Goal: Information Seeking & Learning: Learn about a topic

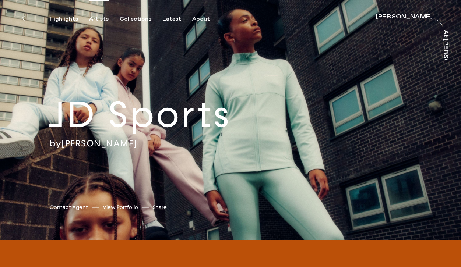
click at [95, 19] on div "Artists" at bounding box center [99, 19] width 20 height 7
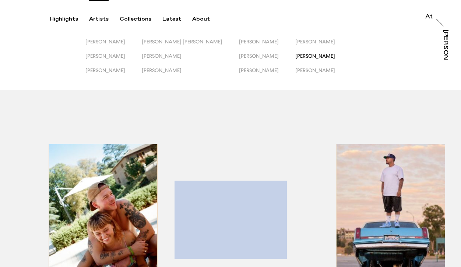
click at [303, 57] on span "Sophie Harris-Taylor" at bounding box center [315, 56] width 40 height 6
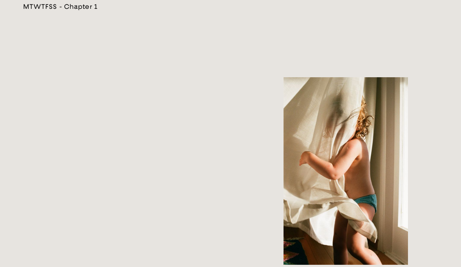
scroll to position [1354, 0]
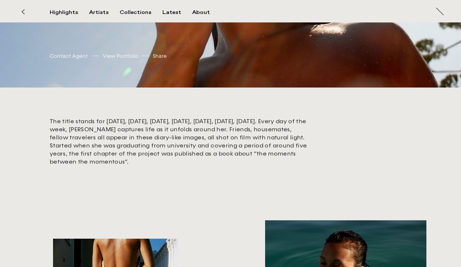
scroll to position [166, 0]
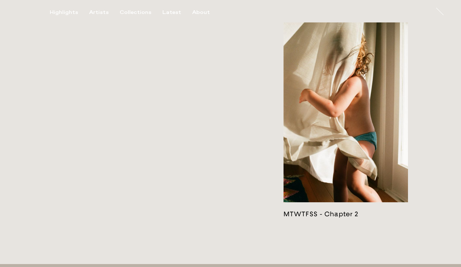
scroll to position [1422, 0]
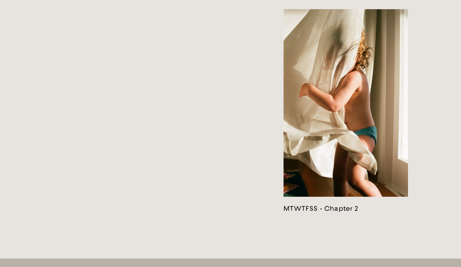
click at [315, 124] on link at bounding box center [346, 111] width 124 height 204
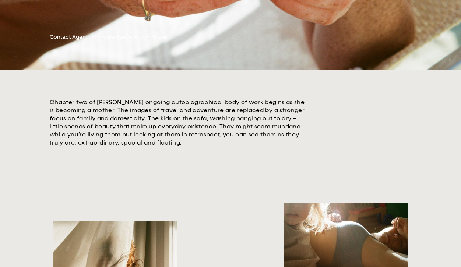
scroll to position [184, 0]
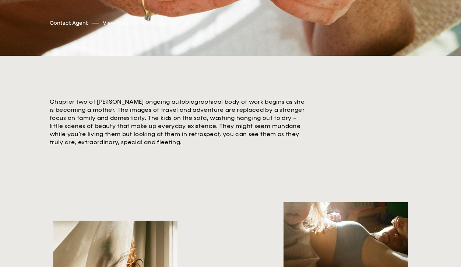
click at [227, 105] on p "Chapter two of Sophie Harris-Taylor’s ongoing autobiographical body of work beg…" at bounding box center [179, 122] width 258 height 49
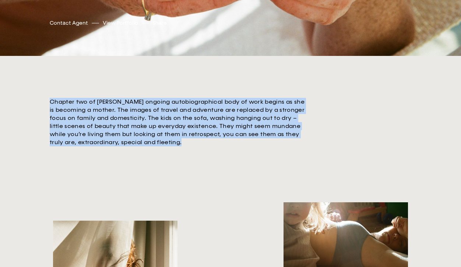
click at [227, 105] on p "Chapter two of Sophie Harris-Taylor’s ongoing autobiographical body of work beg…" at bounding box center [179, 122] width 258 height 49
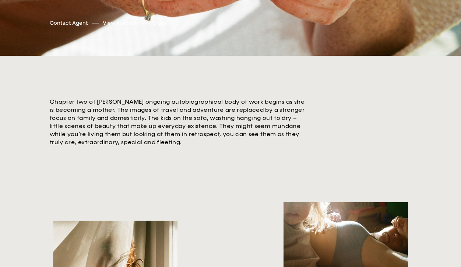
click at [227, 105] on p "Chapter two of Sophie Harris-Taylor’s ongoing autobiographical body of work beg…" at bounding box center [179, 122] width 258 height 49
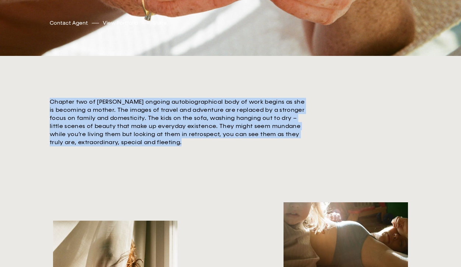
click at [227, 105] on p "Chapter two of Sophie Harris-Taylor’s ongoing autobiographical body of work beg…" at bounding box center [179, 122] width 258 height 49
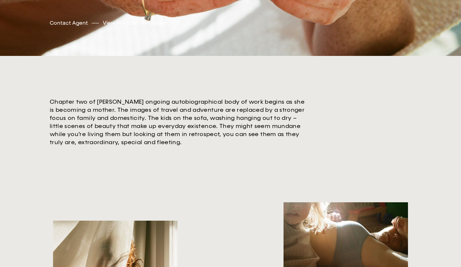
click at [227, 105] on p "Chapter two of Sophie Harris-Taylor’s ongoing autobiographical body of work beg…" at bounding box center [179, 122] width 258 height 49
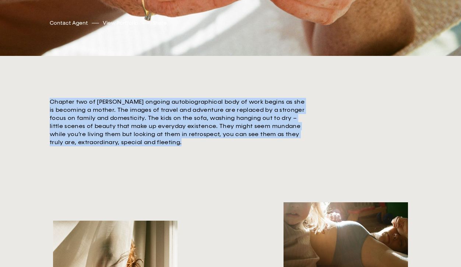
click at [227, 105] on p "Chapter two of Sophie Harris-Taylor’s ongoing autobiographical body of work beg…" at bounding box center [179, 122] width 258 height 49
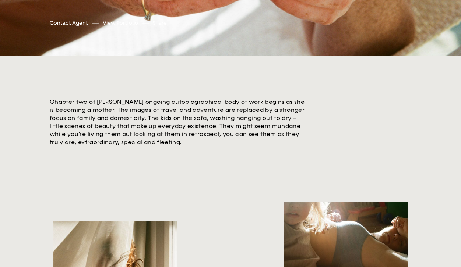
click at [227, 105] on p "Chapter two of Sophie Harris-Taylor’s ongoing autobiographical body of work beg…" at bounding box center [179, 122] width 258 height 49
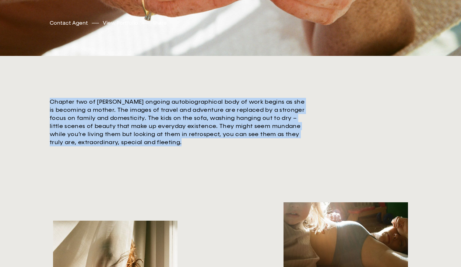
click at [227, 105] on p "Chapter two of Sophie Harris-Taylor’s ongoing autobiographical body of work beg…" at bounding box center [179, 122] width 258 height 49
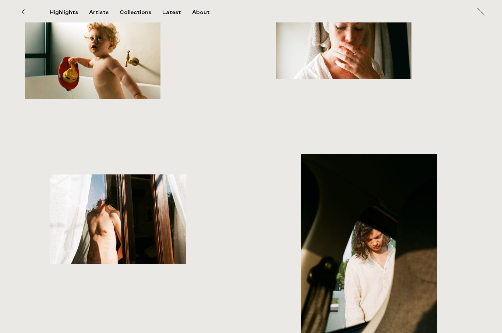
scroll to position [677, 0]
